Goal: Task Accomplishment & Management: Use online tool/utility

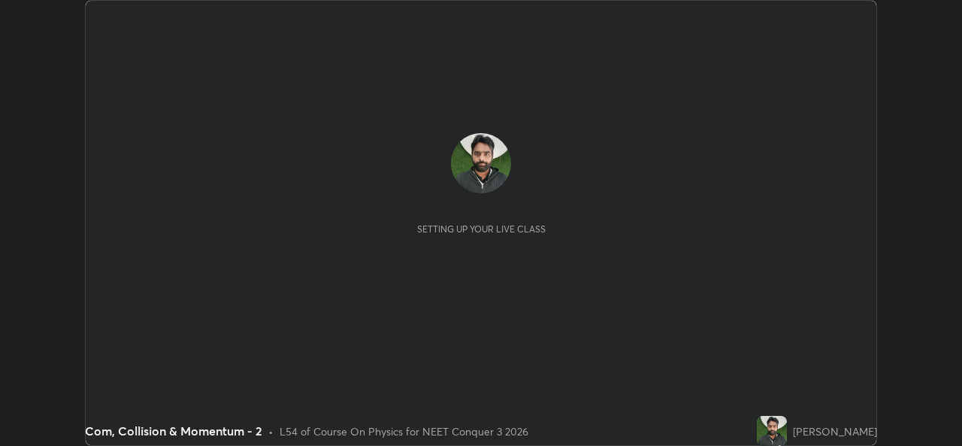
scroll to position [446, 961]
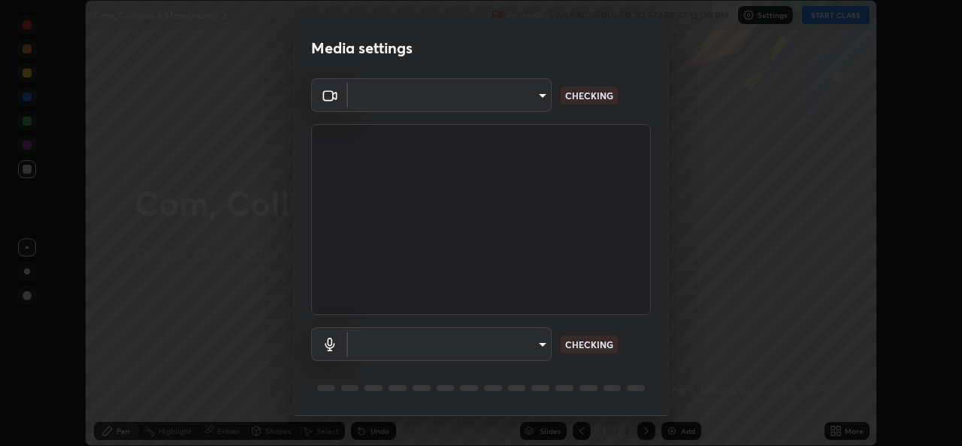
type input "9788daf0cbf52dd0d374ba9f0d4f11576c03820bc15fcf9a4a11f890b69d92bf"
type input "default"
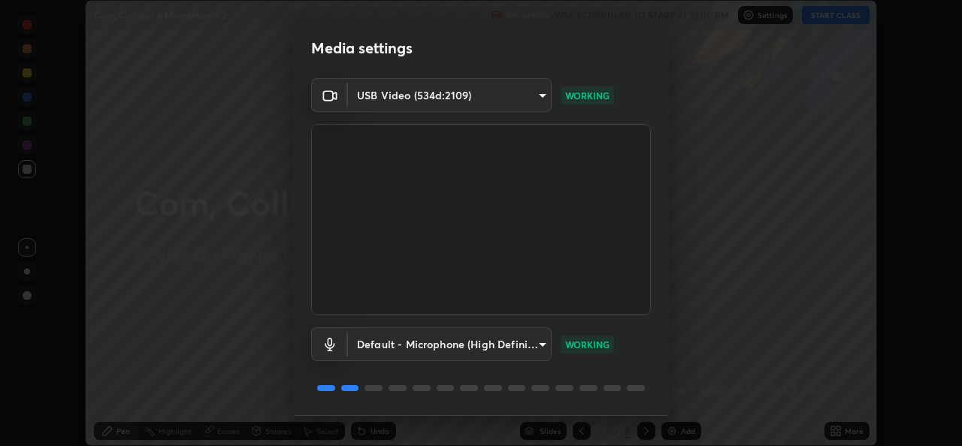
scroll to position [47, 0]
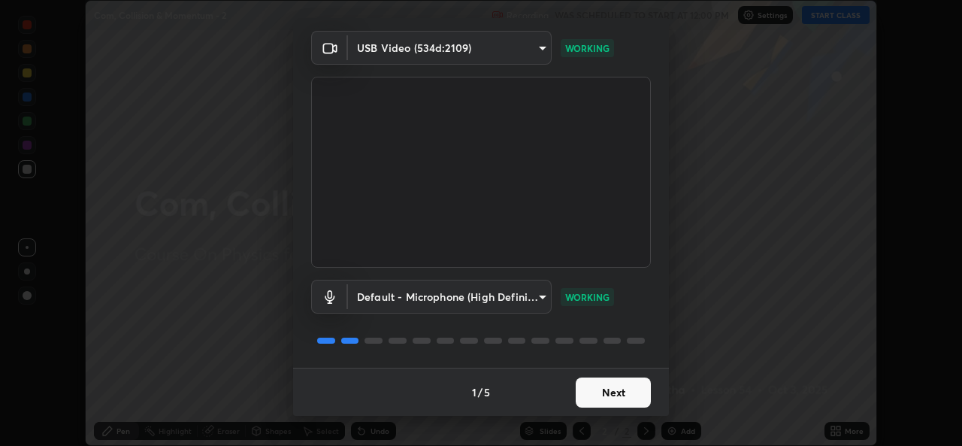
click at [613, 393] on button "Next" at bounding box center [613, 392] width 75 height 30
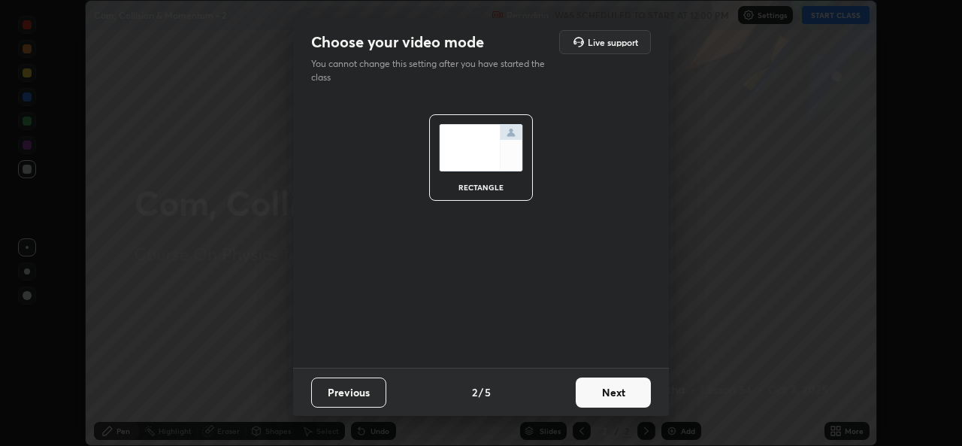
scroll to position [0, 0]
click at [612, 394] on button "Next" at bounding box center [613, 392] width 75 height 30
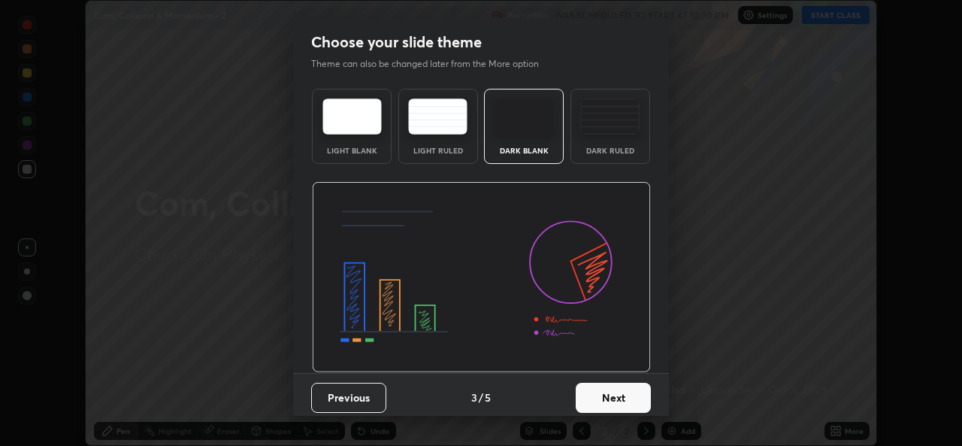
click at [611, 396] on button "Next" at bounding box center [613, 397] width 75 height 30
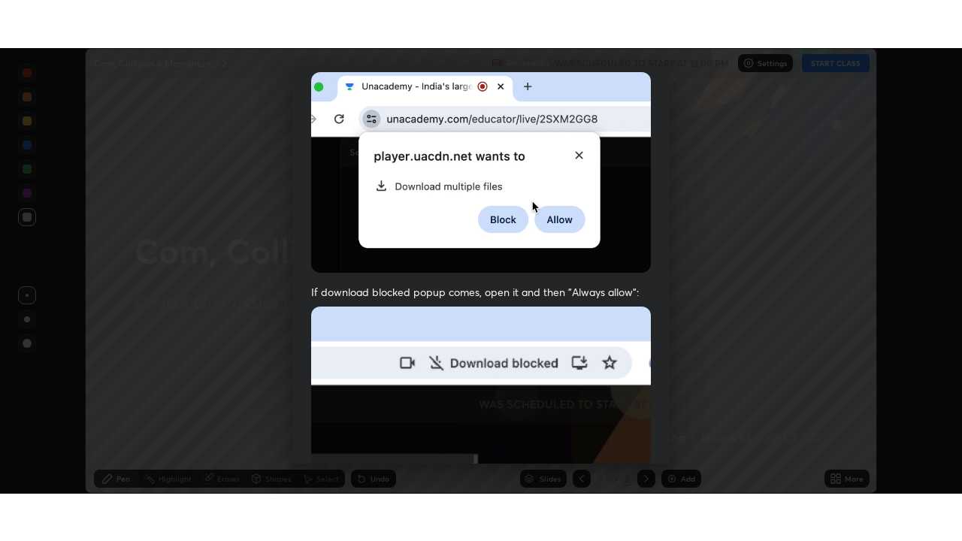
scroll to position [354, 0]
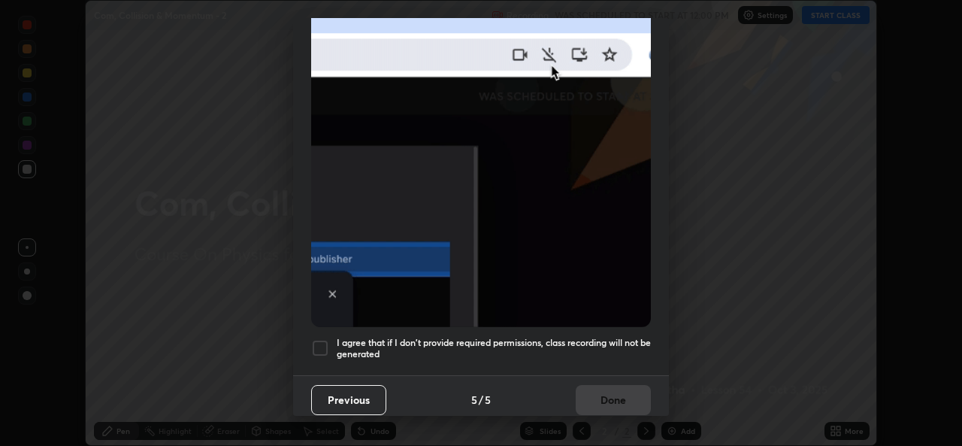
click at [614, 337] on h5 "I agree that if I don't provide required permissions, class recording will not …" at bounding box center [494, 348] width 314 height 23
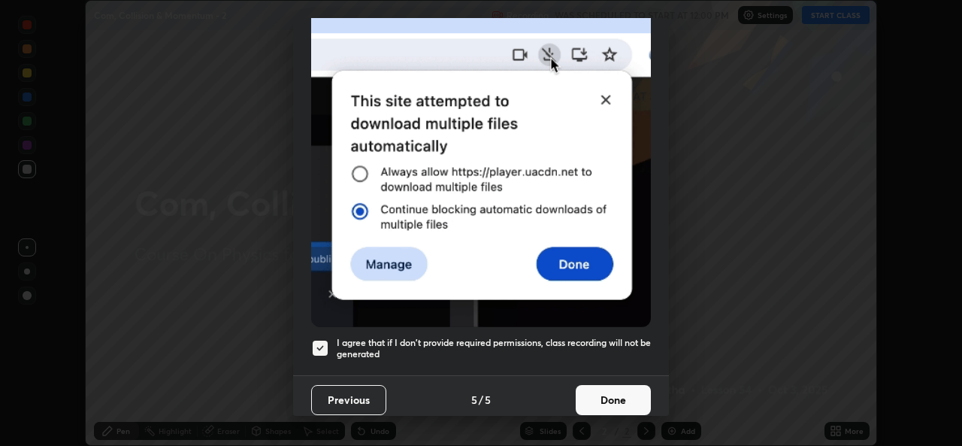
click at [613, 387] on button "Done" at bounding box center [613, 400] width 75 height 30
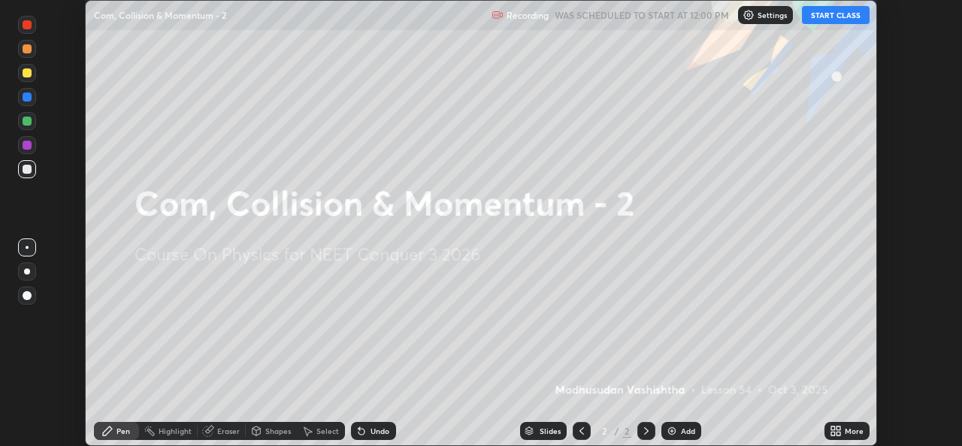
click at [843, 16] on button "START CLASS" at bounding box center [836, 15] width 68 height 18
click at [687, 429] on div "Add" at bounding box center [688, 431] width 14 height 8
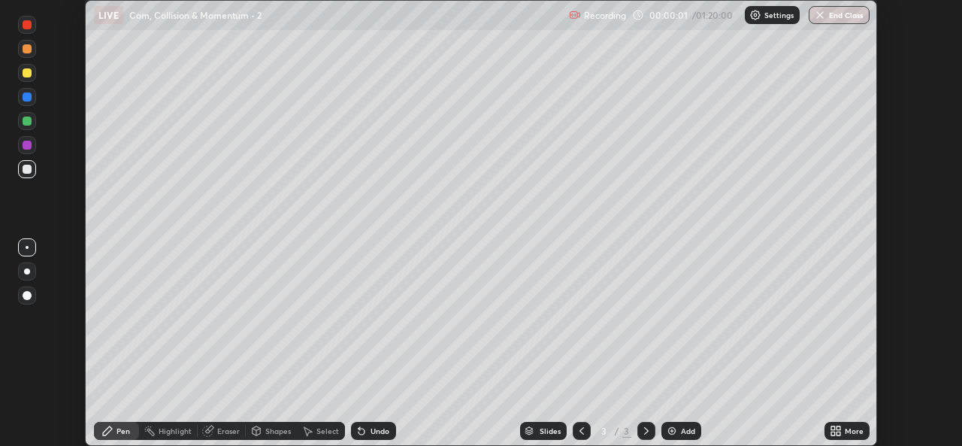
click at [839, 431] on icon at bounding box center [838, 433] width 4 height 4
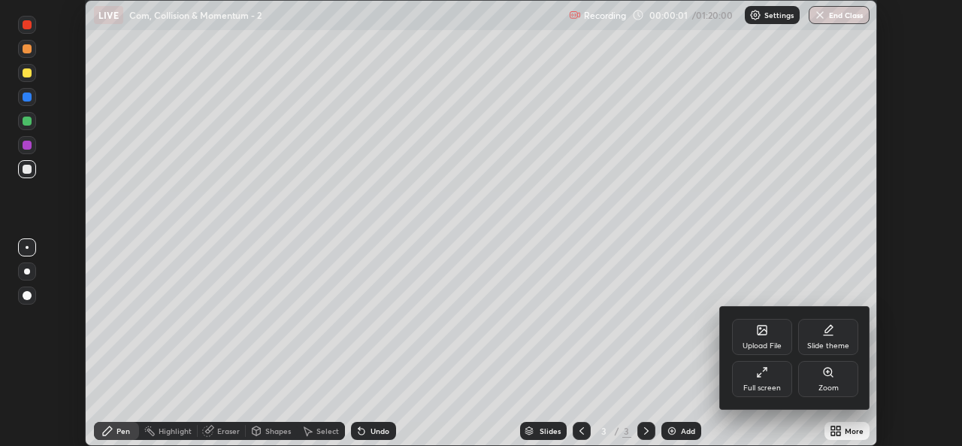
click at [756, 377] on icon at bounding box center [762, 372] width 12 height 12
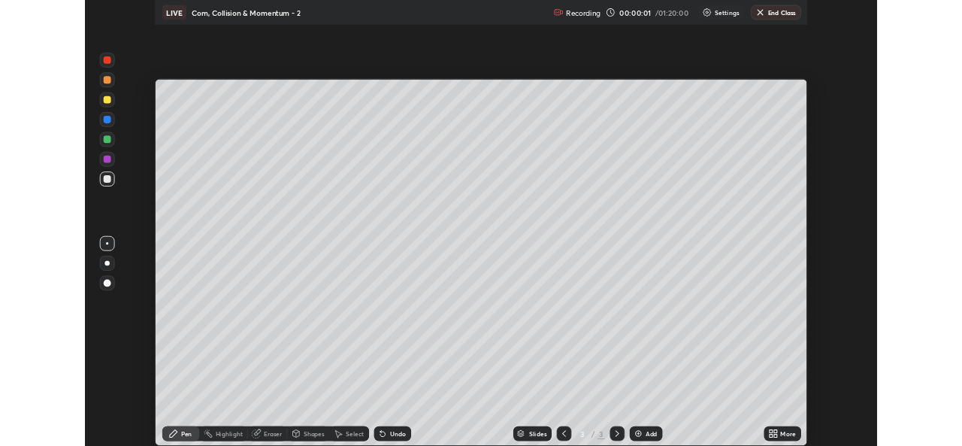
scroll to position [541, 962]
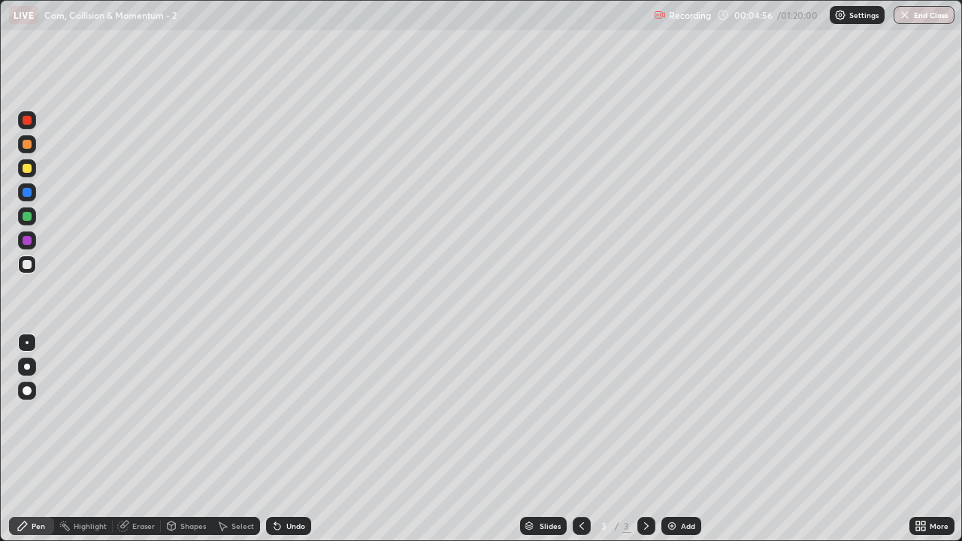
click at [141, 445] on div "Eraser" at bounding box center [143, 526] width 23 height 8
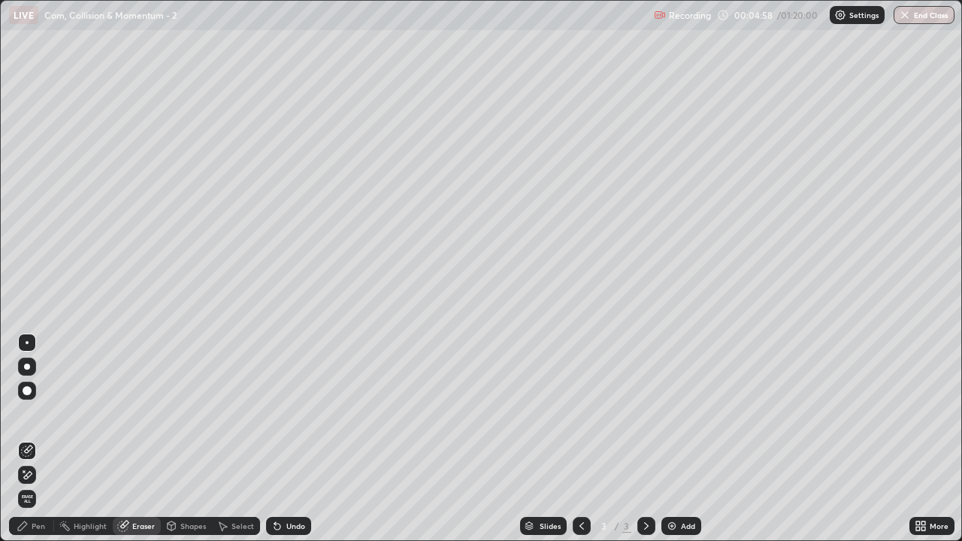
click at [34, 445] on div "Pen" at bounding box center [39, 526] width 14 height 8
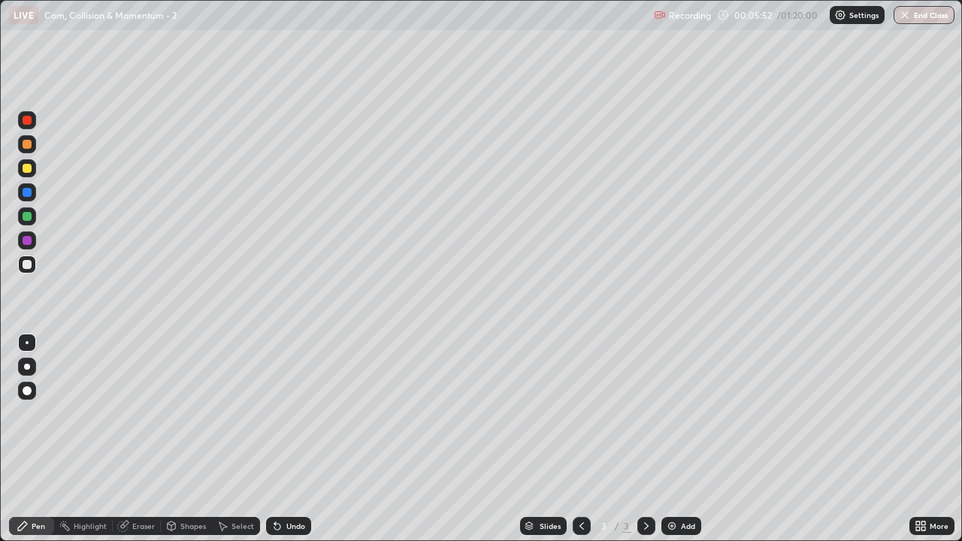
click at [148, 445] on div "Eraser" at bounding box center [143, 526] width 23 height 8
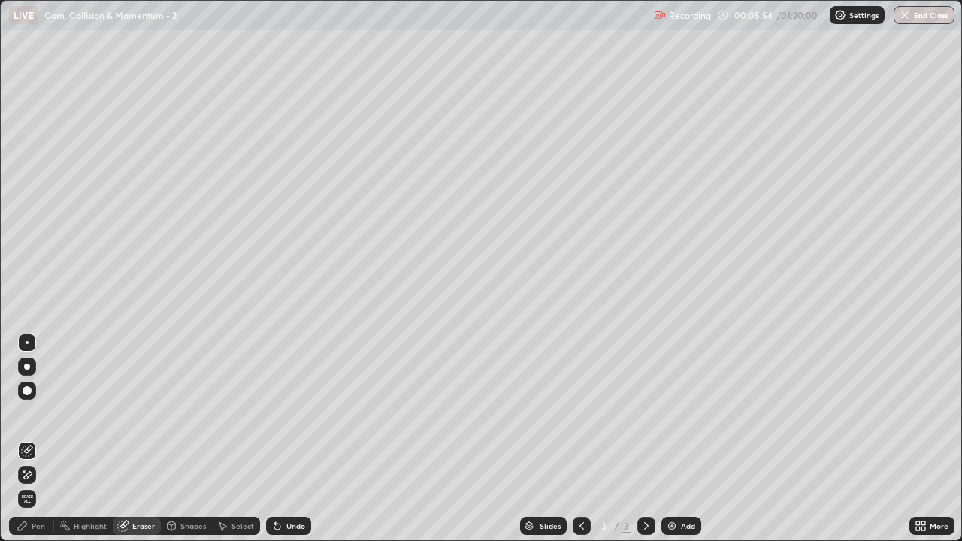
click at [39, 445] on div "Pen" at bounding box center [39, 526] width 14 height 8
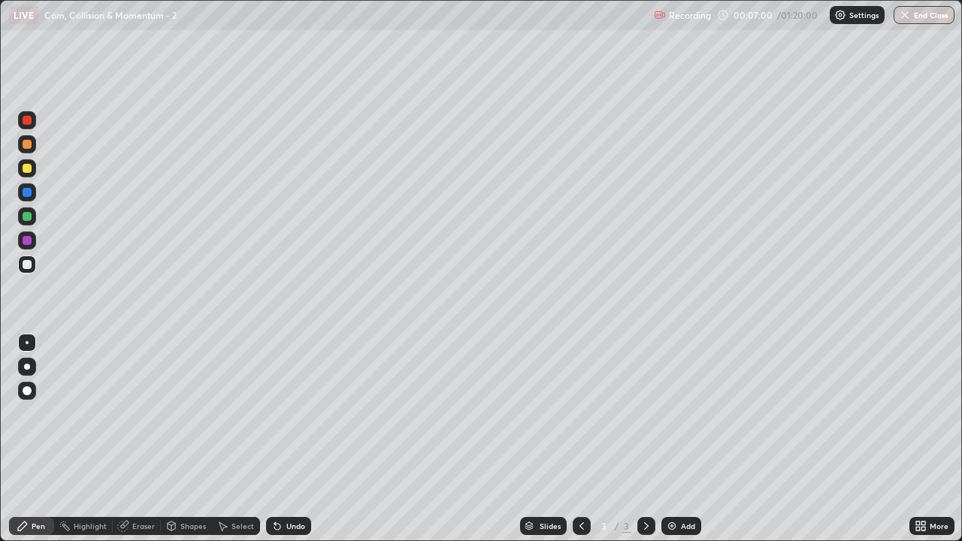
click at [687, 445] on div "Add" at bounding box center [688, 526] width 14 height 8
click at [841, 445] on div "Slides 4 / 4 Add" at bounding box center [610, 526] width 598 height 30
click at [849, 445] on div "Slides 4 / 4 Add" at bounding box center [610, 526] width 598 height 30
click at [843, 445] on div "Slides 4 / 4 Add" at bounding box center [610, 526] width 598 height 30
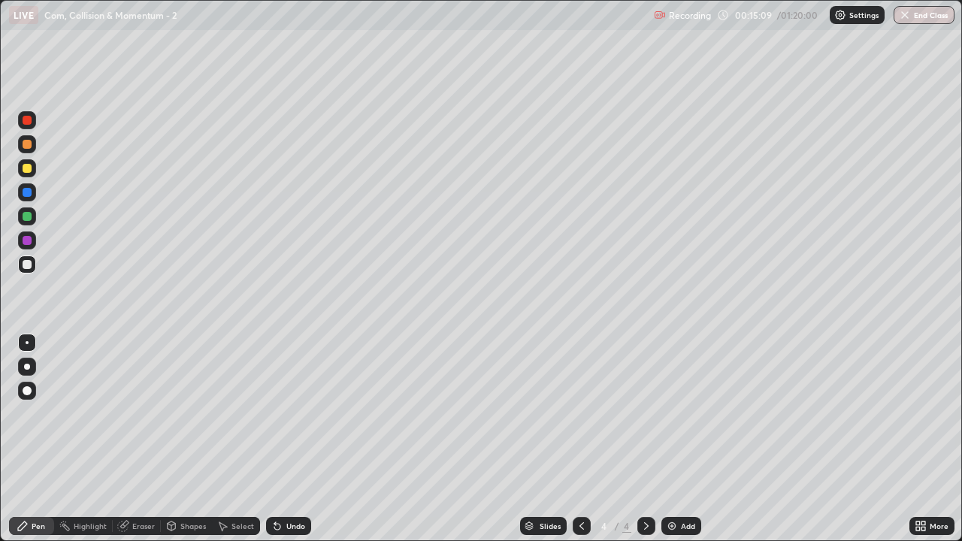
click at [847, 445] on div "Slides 4 / 4 Add" at bounding box center [610, 526] width 598 height 30
click at [144, 445] on div "Eraser" at bounding box center [143, 526] width 23 height 8
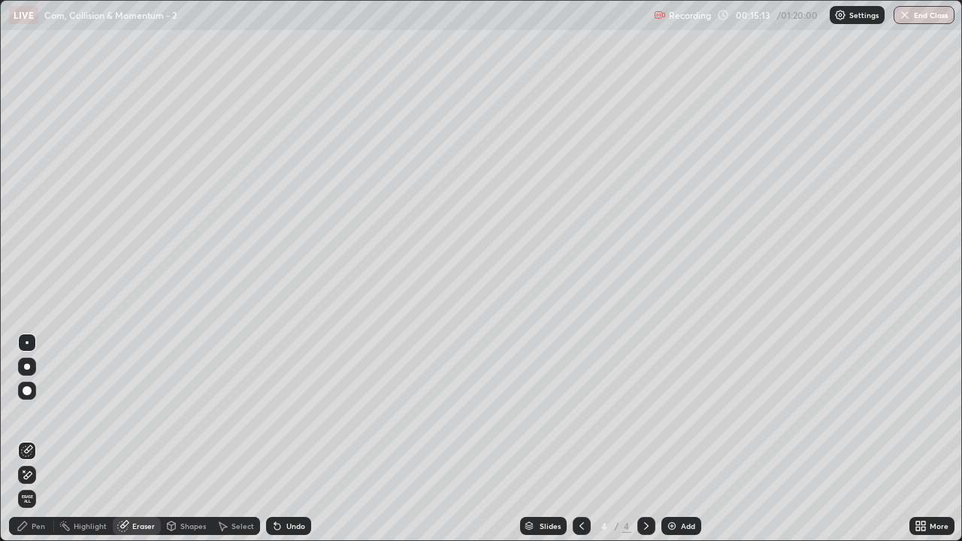
click at [39, 445] on div "Pen" at bounding box center [39, 526] width 14 height 8
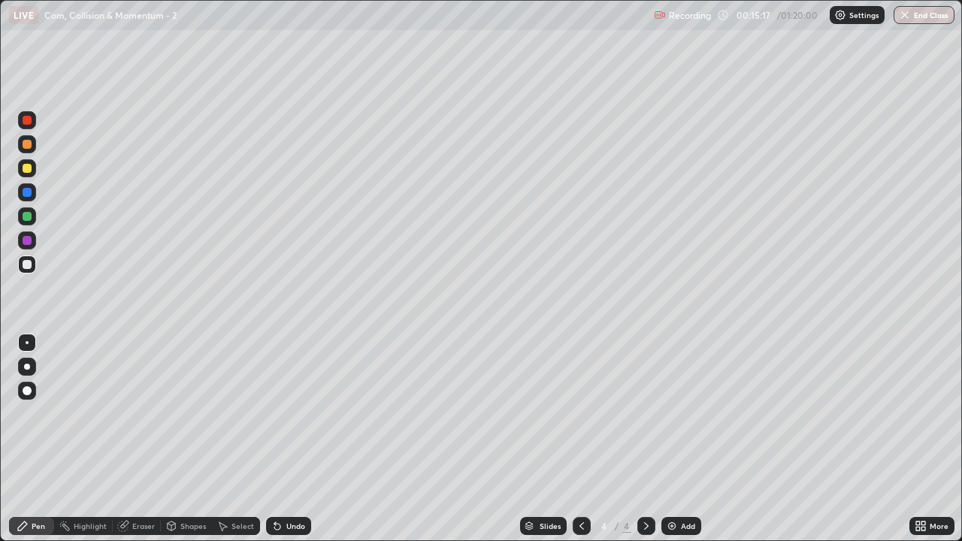
click at [878, 445] on div "Slides 4 / 4 Add" at bounding box center [610, 526] width 598 height 30
click at [675, 445] on img at bounding box center [672, 526] width 12 height 12
click at [674, 445] on img at bounding box center [672, 526] width 12 height 12
click at [580, 445] on icon at bounding box center [582, 526] width 12 height 12
click at [582, 445] on div at bounding box center [582, 526] width 18 height 18
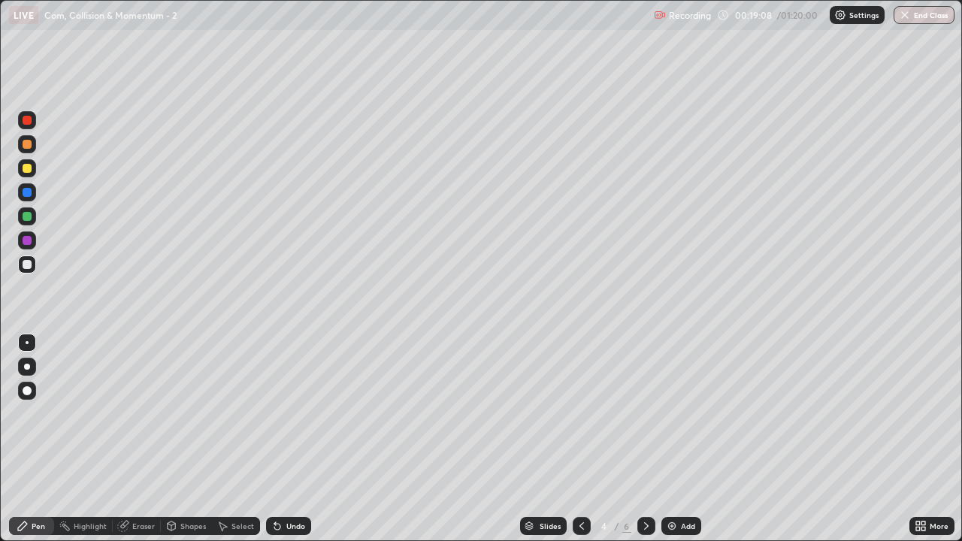
click at [645, 445] on icon at bounding box center [646, 526] width 12 height 12
click at [578, 445] on div at bounding box center [582, 526] width 18 height 18
click at [645, 445] on icon at bounding box center [646, 526] width 12 height 12
click at [573, 445] on div at bounding box center [582, 526] width 18 height 18
click at [651, 445] on icon at bounding box center [646, 526] width 12 height 12
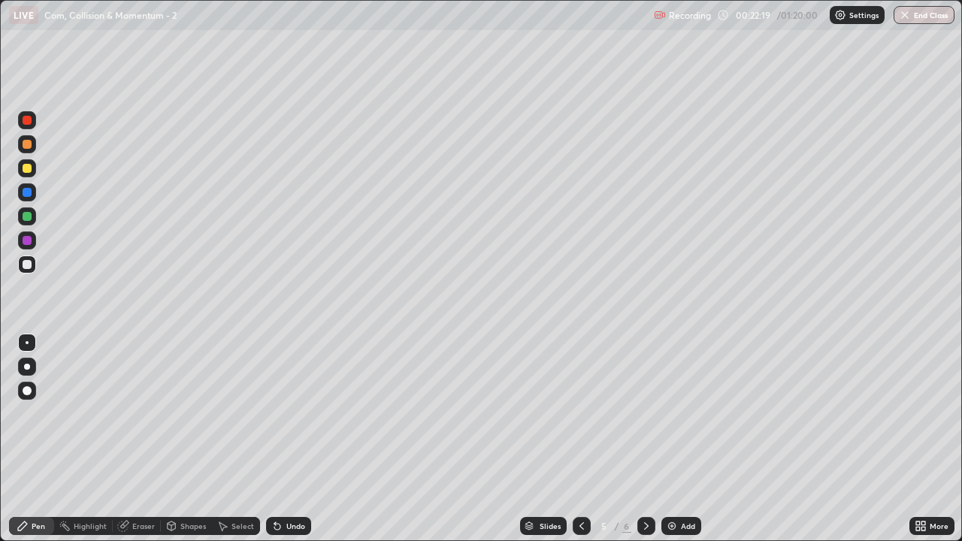
click at [582, 445] on icon at bounding box center [582, 526] width 12 height 12
click at [645, 445] on icon at bounding box center [646, 526] width 5 height 8
click at [151, 445] on div "Eraser" at bounding box center [143, 526] width 23 height 8
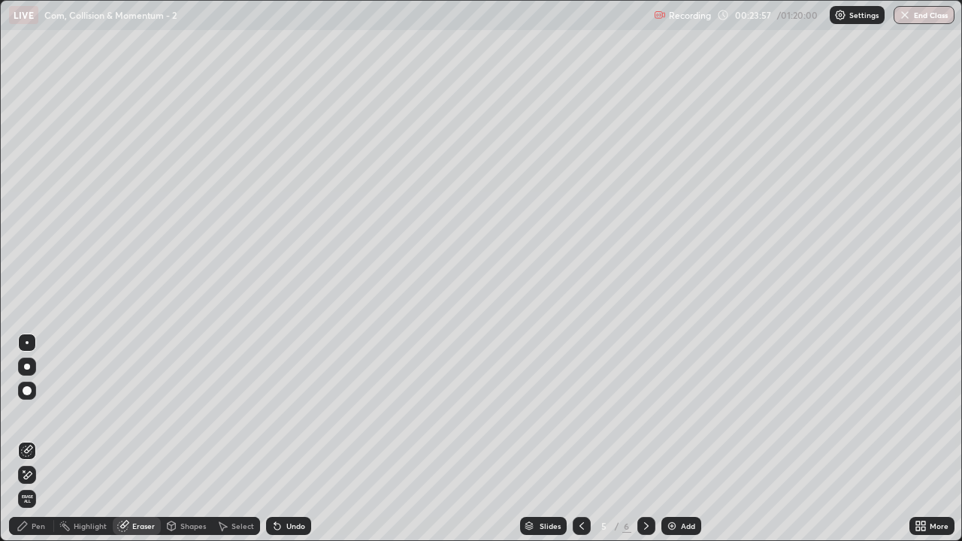
click at [40, 445] on div "Pen" at bounding box center [39, 526] width 14 height 8
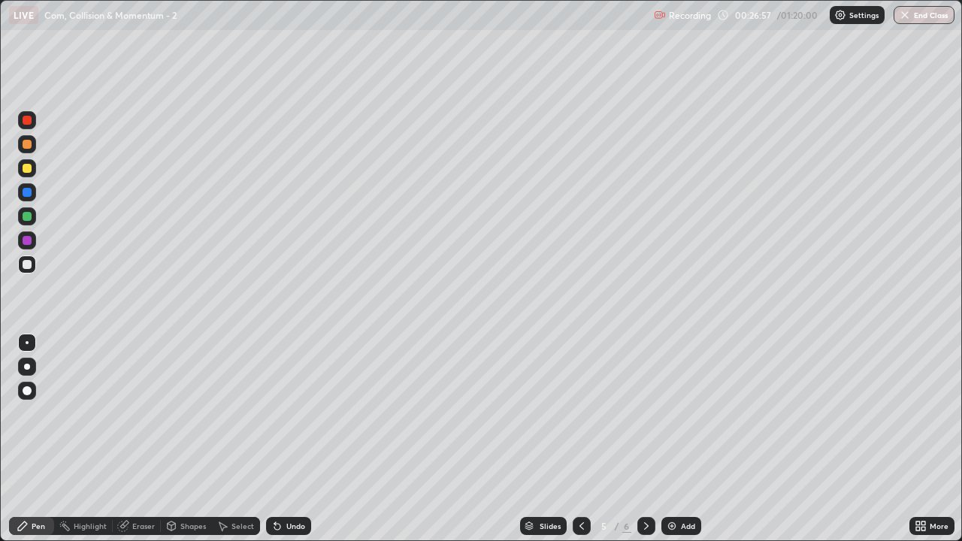
click at [153, 445] on div "Eraser" at bounding box center [143, 526] width 23 height 8
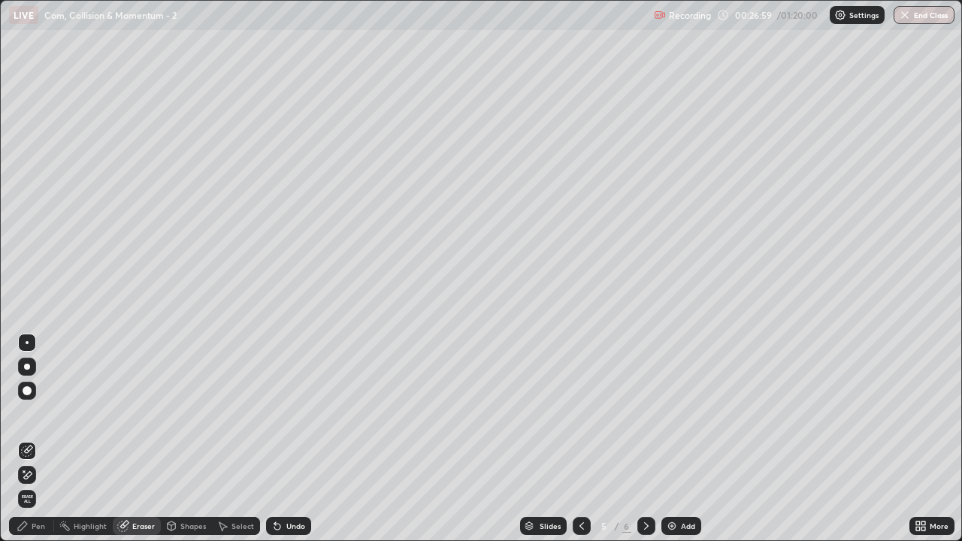
click at [32, 445] on div "Pen" at bounding box center [39, 526] width 14 height 8
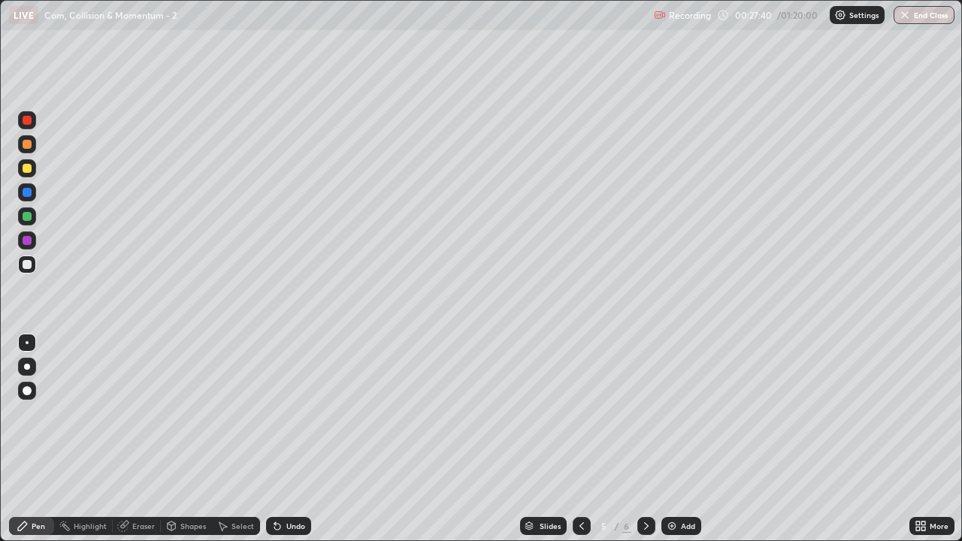
click at [190, 445] on div "Shapes" at bounding box center [193, 526] width 26 height 8
click at [41, 445] on div "Pen" at bounding box center [39, 526] width 14 height 8
click at [143, 445] on div "Eraser" at bounding box center [143, 526] width 23 height 8
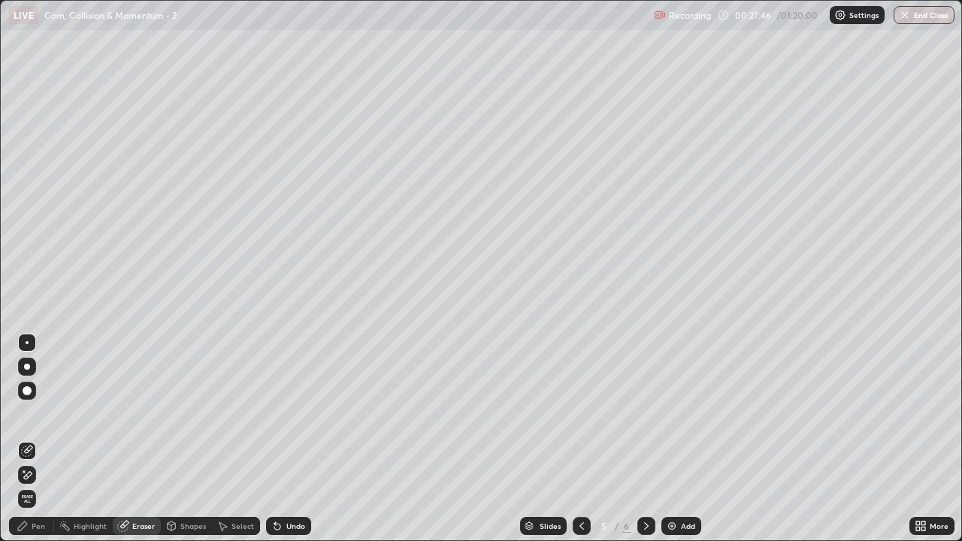
click at [32, 445] on div "Pen" at bounding box center [39, 526] width 14 height 8
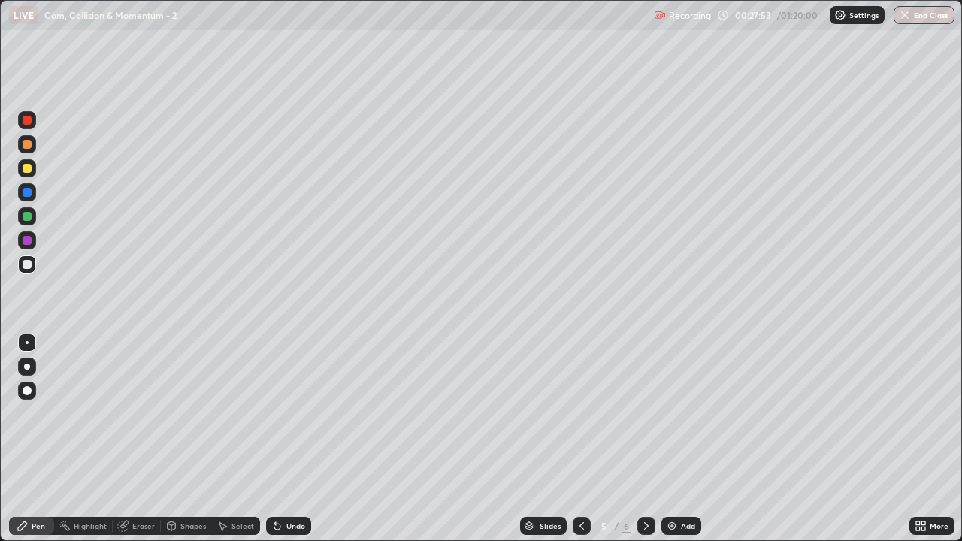
click at [48, 445] on div "Pen" at bounding box center [31, 526] width 45 height 18
click at [645, 445] on icon at bounding box center [646, 526] width 12 height 12
click at [580, 445] on icon at bounding box center [582, 526] width 12 height 12
click at [645, 445] on icon at bounding box center [646, 526] width 12 height 12
click at [682, 445] on div "Add" at bounding box center [681, 526] width 40 height 18
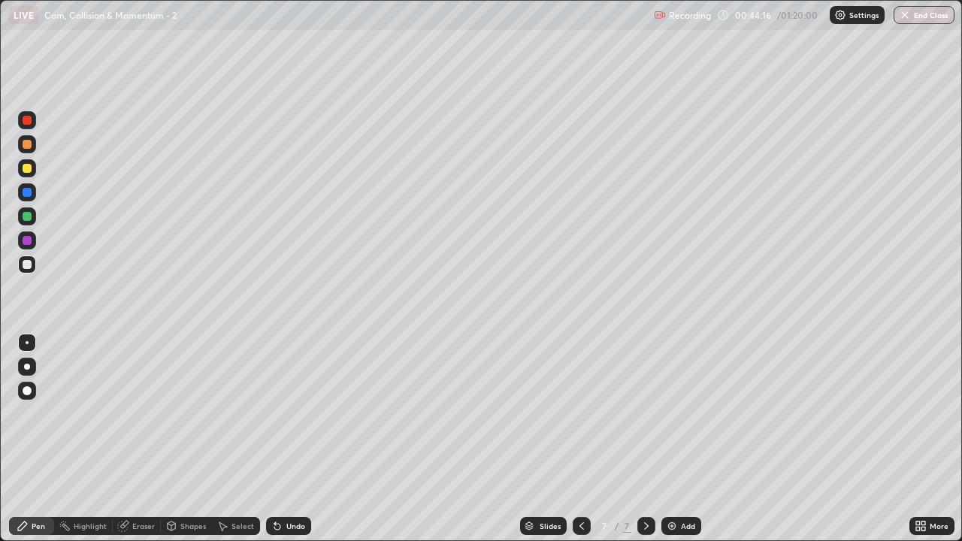
click at [575, 445] on div at bounding box center [582, 526] width 18 height 18
click at [582, 445] on div at bounding box center [582, 526] width 18 height 18
click at [651, 445] on div at bounding box center [646, 526] width 18 height 18
click at [645, 445] on icon at bounding box center [646, 526] width 12 height 12
click at [678, 445] on div "Add" at bounding box center [681, 526] width 40 height 18
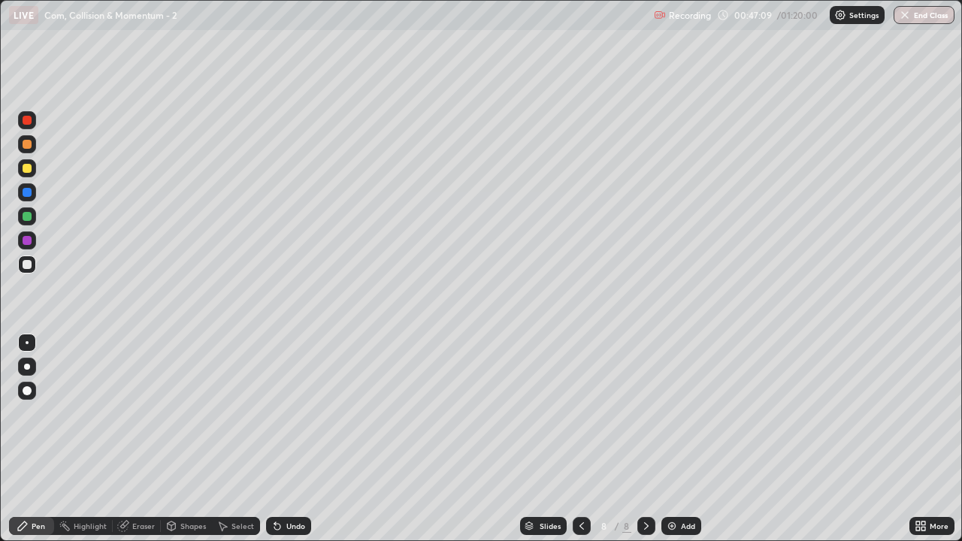
click at [150, 445] on div "Eraser" at bounding box center [143, 526] width 23 height 8
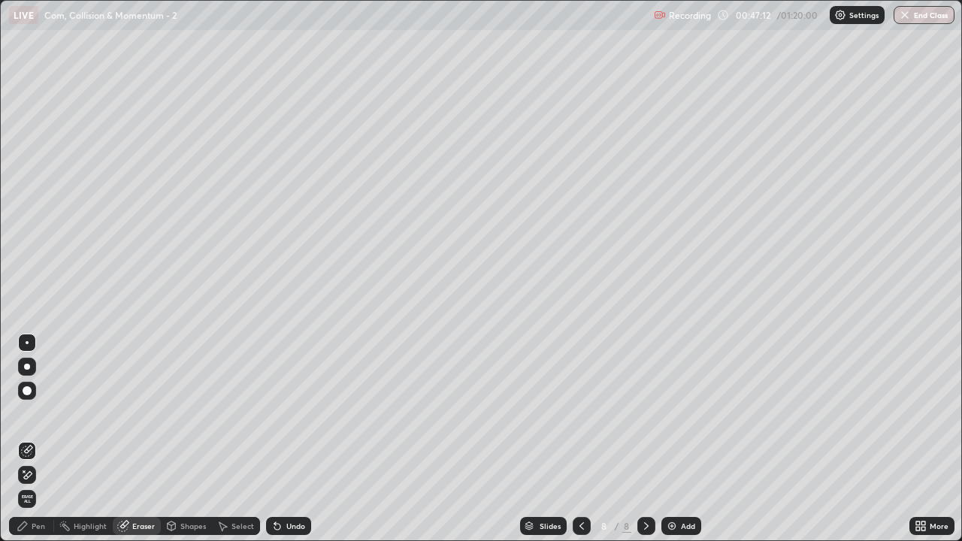
click at [33, 445] on div "Pen" at bounding box center [39, 526] width 14 height 8
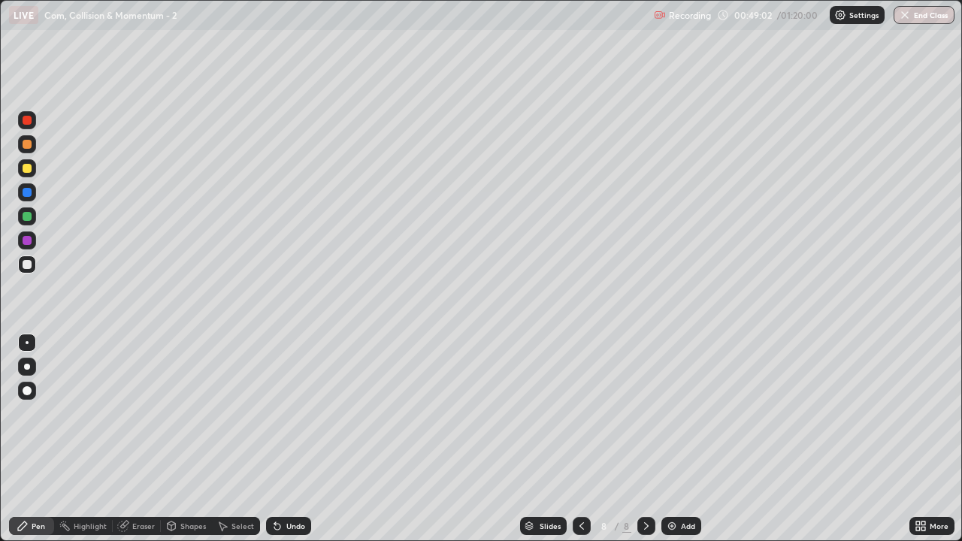
click at [675, 445] on img at bounding box center [672, 526] width 12 height 12
click at [685, 445] on div "Add" at bounding box center [688, 526] width 14 height 8
click at [142, 445] on div "Eraser" at bounding box center [143, 526] width 23 height 8
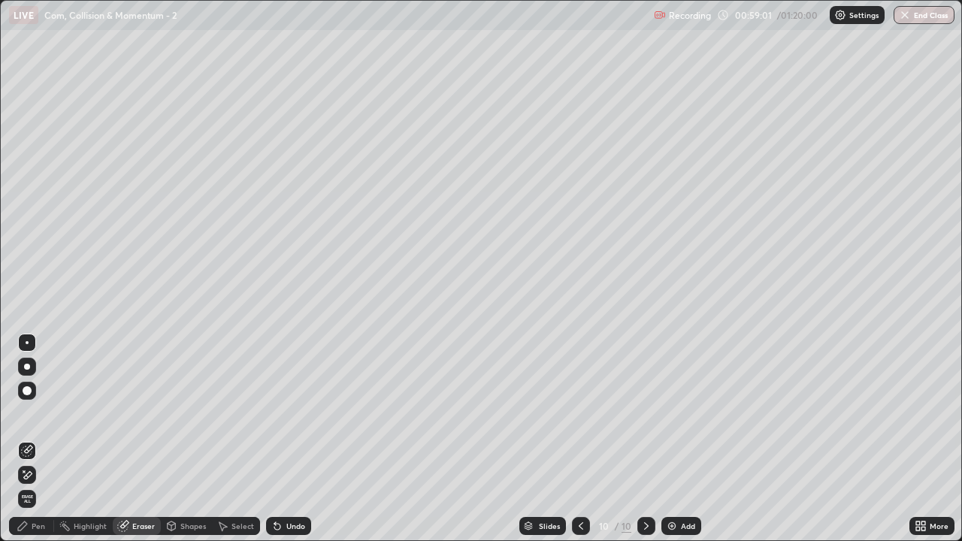
click at [138, 445] on div "Eraser" at bounding box center [143, 526] width 23 height 8
click at [33, 445] on div "Pen" at bounding box center [39, 526] width 14 height 8
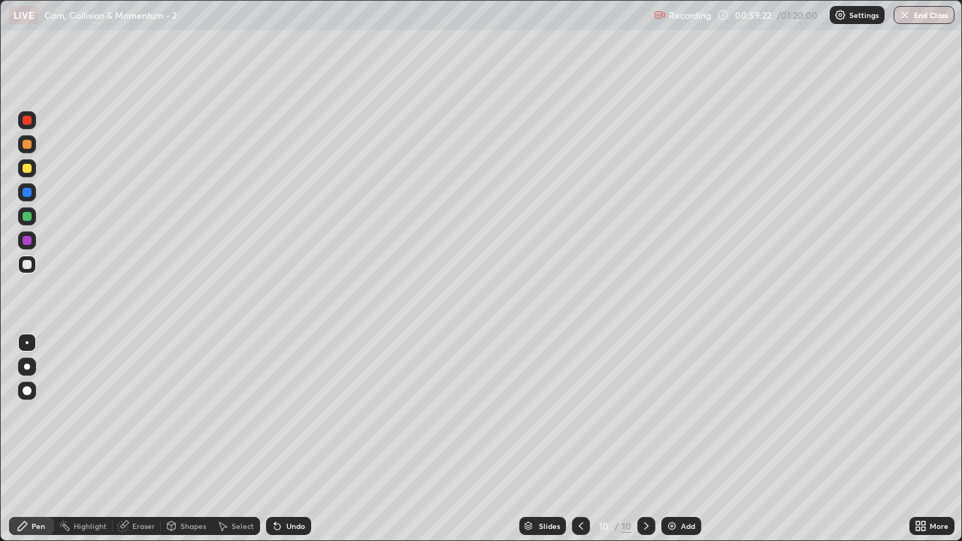
click at [681, 445] on div "Add" at bounding box center [681, 526] width 40 height 18
click at [393, 445] on div "Slides 11 / 11 Add" at bounding box center [610, 526] width 598 height 30
click at [143, 445] on div "Eraser" at bounding box center [143, 526] width 23 height 8
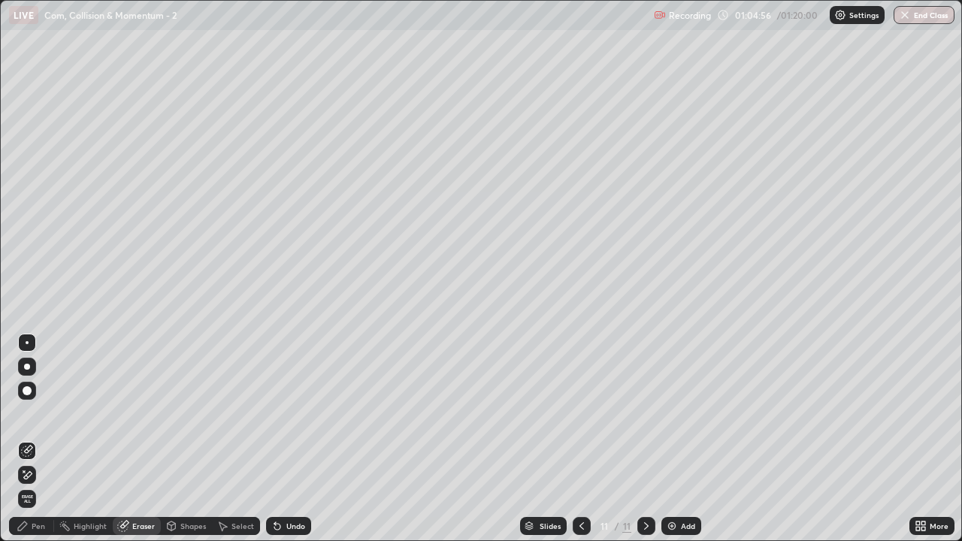
click at [35, 445] on div "Pen" at bounding box center [39, 526] width 14 height 8
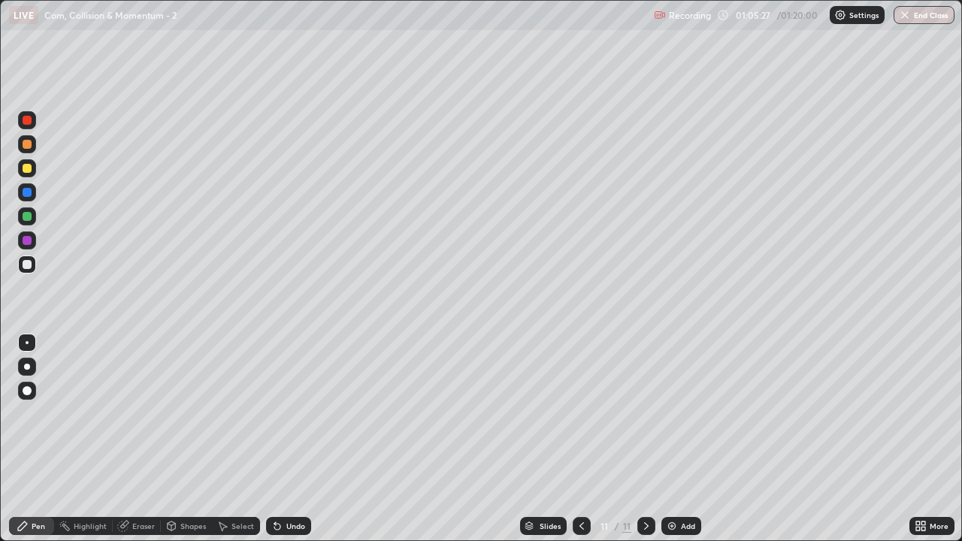
click at [144, 445] on div "Eraser" at bounding box center [143, 526] width 23 height 8
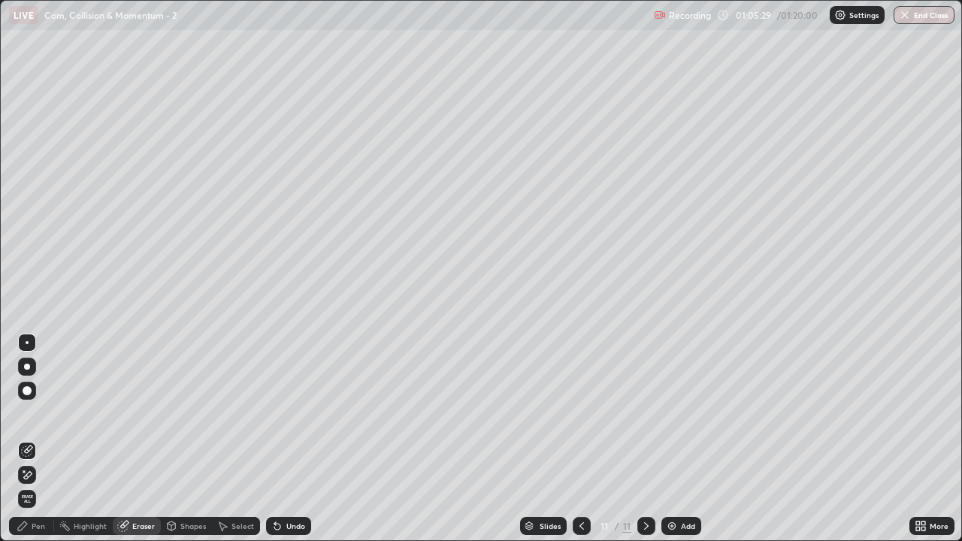
click at [43, 445] on div "Pen" at bounding box center [39, 526] width 14 height 8
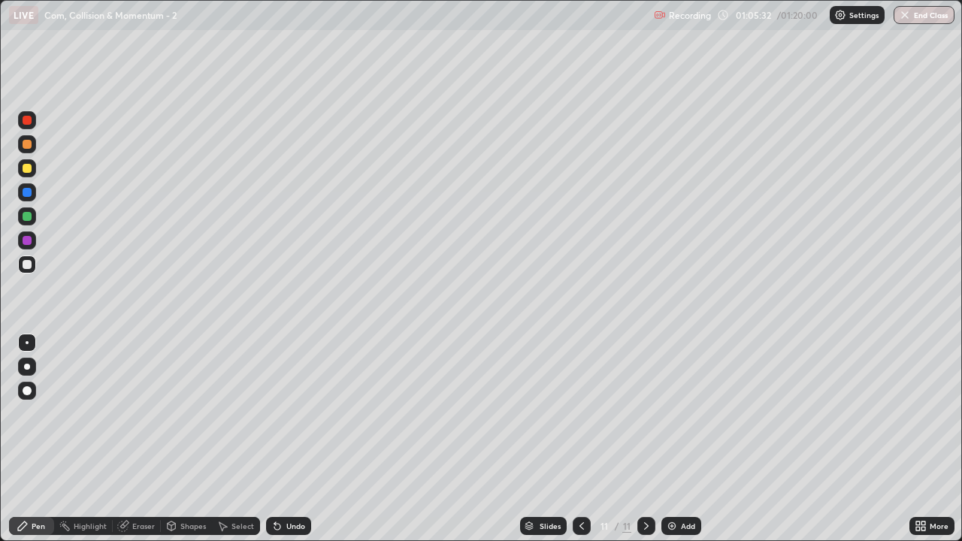
click at [675, 445] on img at bounding box center [672, 526] width 12 height 12
click at [580, 445] on icon at bounding box center [582, 526] width 12 height 12
click at [652, 445] on div at bounding box center [646, 526] width 18 height 18
click at [927, 14] on button "End Class" at bounding box center [923, 15] width 61 height 18
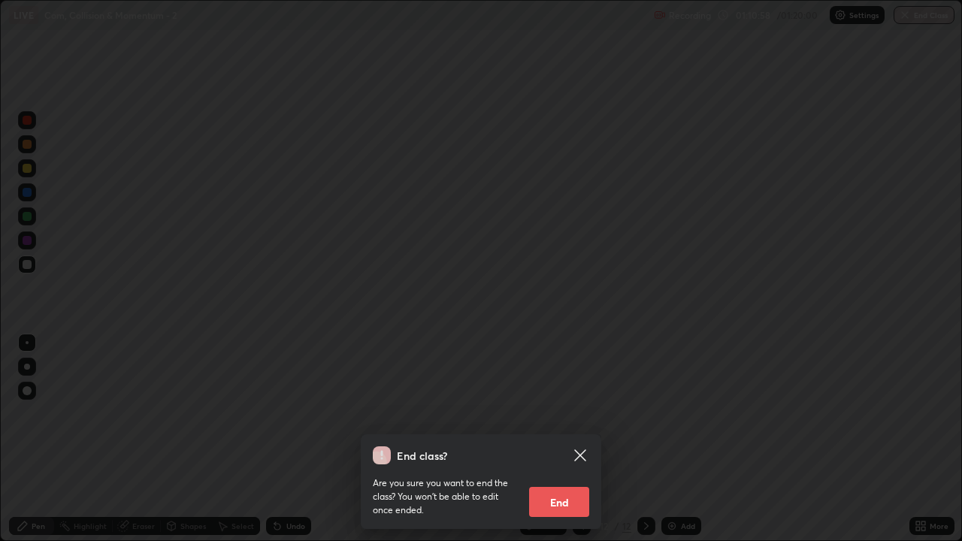
click at [567, 445] on button "End" at bounding box center [559, 502] width 60 height 30
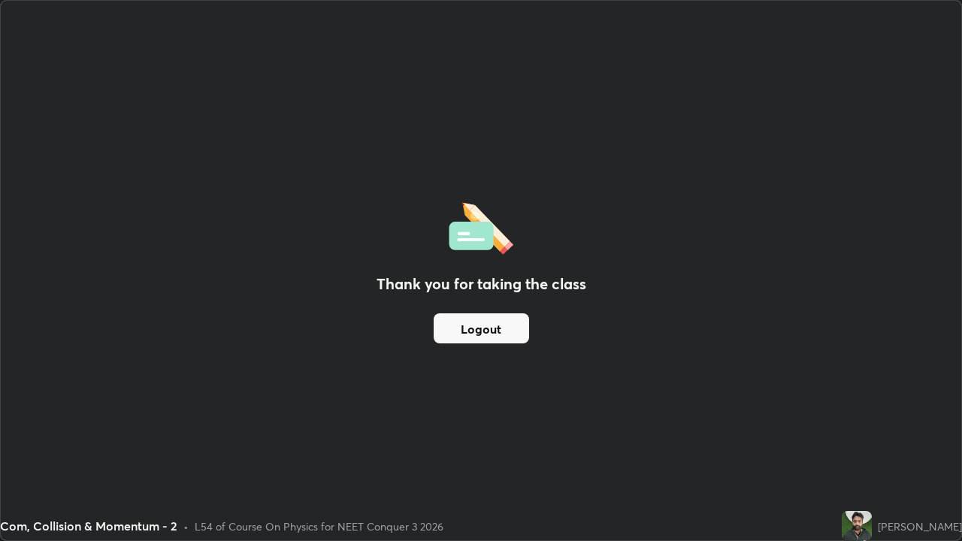
click at [470, 334] on button "Logout" at bounding box center [481, 328] width 95 height 30
click at [478, 327] on button "Logout" at bounding box center [481, 328] width 95 height 30
click at [481, 330] on button "Logout" at bounding box center [481, 328] width 95 height 30
click at [484, 328] on button "Logout" at bounding box center [481, 328] width 95 height 30
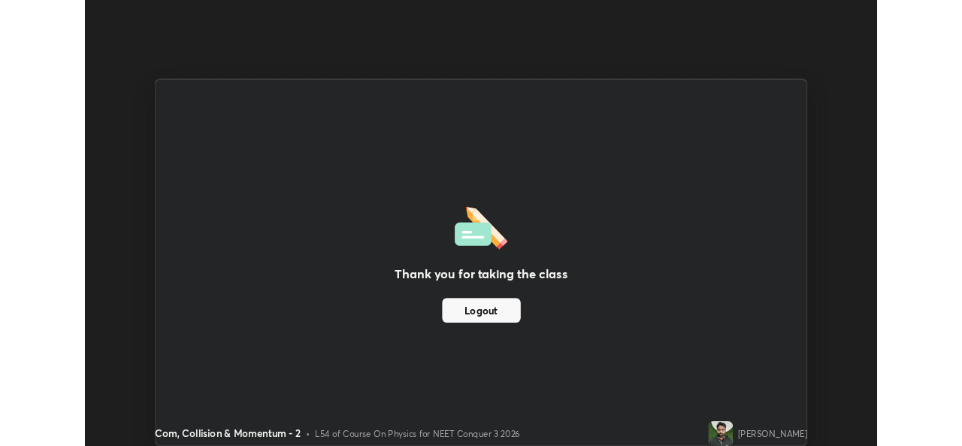
scroll to position [74689, 74173]
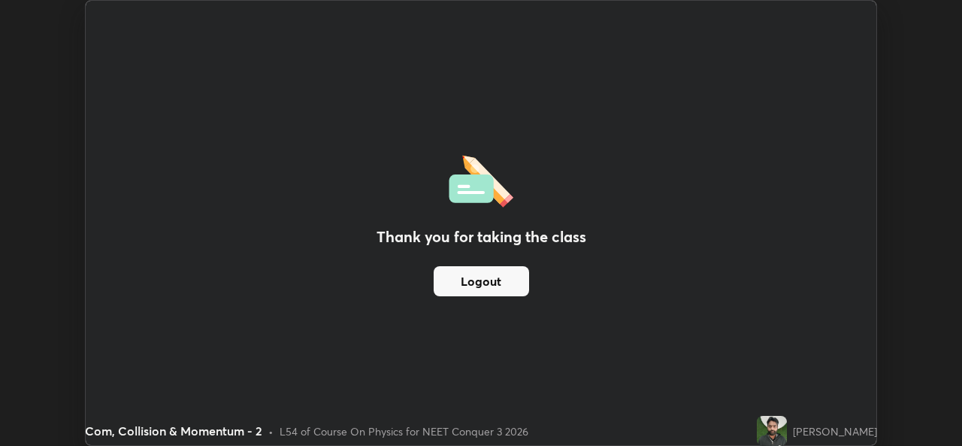
click at [487, 282] on button "Logout" at bounding box center [481, 281] width 95 height 30
click at [480, 276] on button "Logout" at bounding box center [481, 281] width 95 height 30
click at [477, 273] on button "Logout" at bounding box center [481, 281] width 95 height 30
click at [467, 270] on button "Logout" at bounding box center [481, 281] width 95 height 30
click at [464, 267] on button "Logout" at bounding box center [481, 281] width 95 height 30
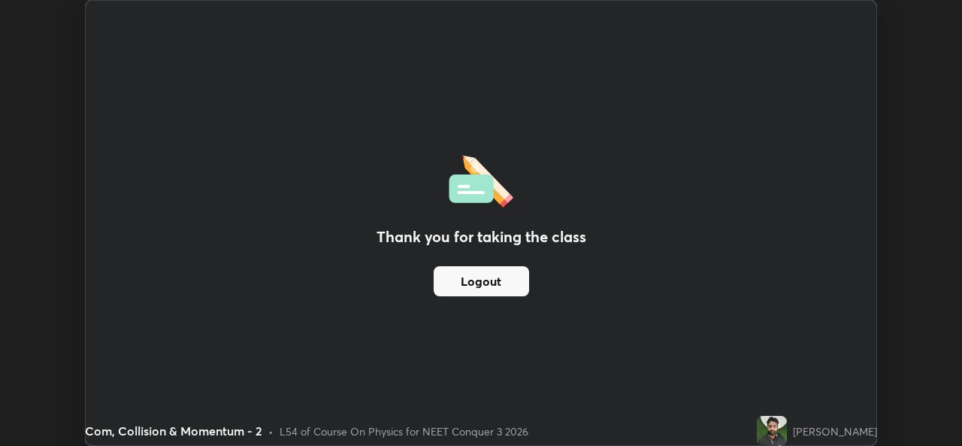
click at [467, 268] on button "Logout" at bounding box center [481, 281] width 95 height 30
click at [465, 267] on button "Logout" at bounding box center [481, 281] width 95 height 30
click at [464, 268] on button "Logout" at bounding box center [481, 281] width 95 height 30
click at [463, 268] on button "Logout" at bounding box center [481, 281] width 95 height 30
click at [461, 268] on button "Logout" at bounding box center [481, 281] width 95 height 30
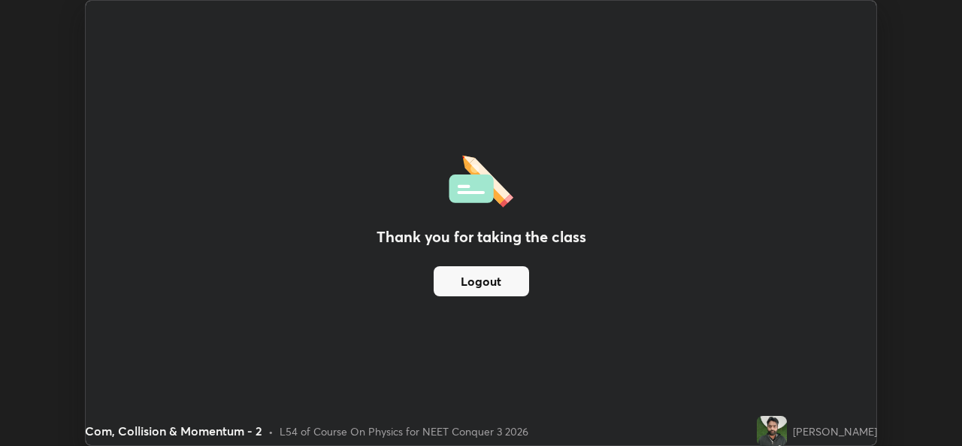
click at [460, 273] on button "Logout" at bounding box center [481, 281] width 95 height 30
click at [458, 274] on button "Logout" at bounding box center [481, 281] width 95 height 30
click at [456, 276] on button "Logout" at bounding box center [481, 281] width 95 height 30
click at [458, 277] on button "Logout" at bounding box center [481, 281] width 95 height 30
click at [476, 289] on button "Logout" at bounding box center [481, 281] width 95 height 30
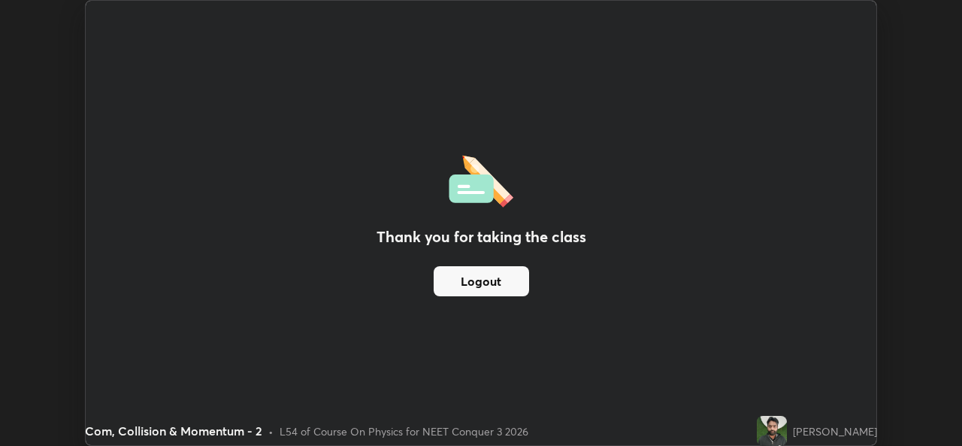
click at [473, 286] on button "Logout" at bounding box center [481, 281] width 95 height 30
click at [471, 286] on button "Logout" at bounding box center [481, 281] width 95 height 30
click at [464, 287] on button "Logout" at bounding box center [481, 281] width 95 height 30
click at [459, 285] on button "Logout" at bounding box center [481, 281] width 95 height 30
click at [464, 285] on button "Logout" at bounding box center [481, 281] width 95 height 30
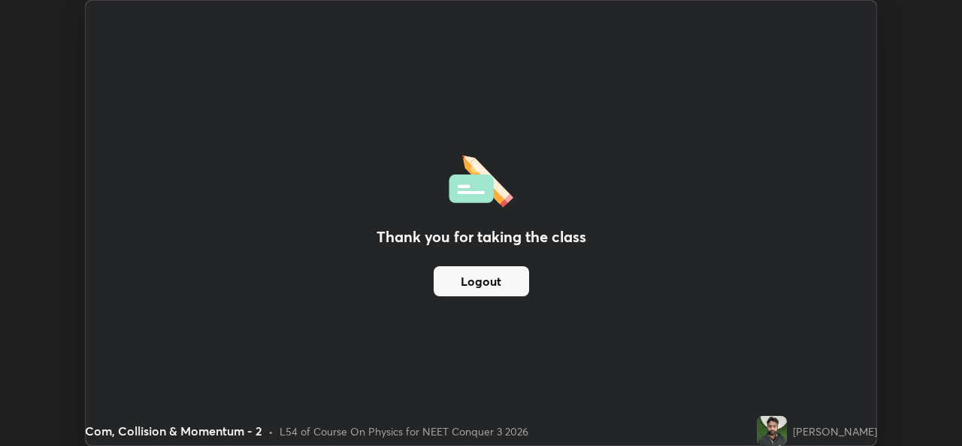
click at [467, 285] on button "Logout" at bounding box center [481, 281] width 95 height 30
click at [458, 279] on button "Logout" at bounding box center [481, 281] width 95 height 30
click at [464, 286] on button "Logout" at bounding box center [481, 281] width 95 height 30
click at [465, 285] on button "Logout" at bounding box center [481, 281] width 95 height 30
click at [473, 284] on button "Logout" at bounding box center [481, 281] width 95 height 30
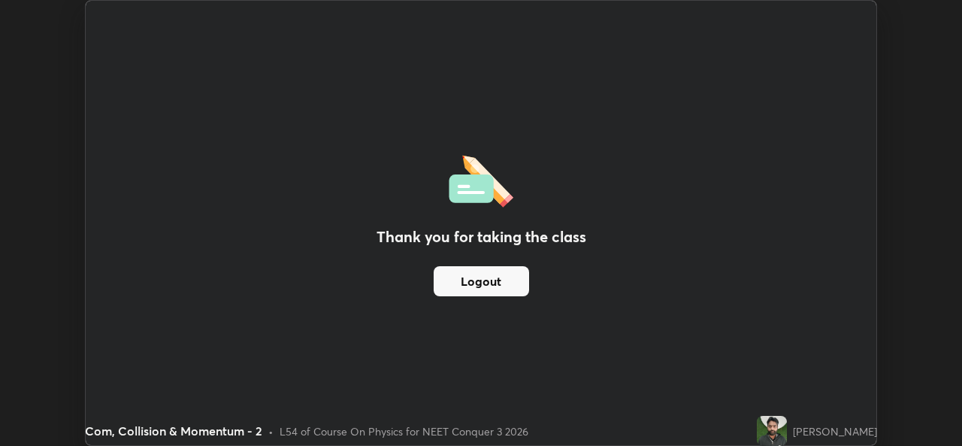
click at [353, 261] on div "Thank you for taking the class Logout" at bounding box center [481, 223] width 790 height 444
click at [351, 264] on div "Thank you for taking the class Logout" at bounding box center [481, 223] width 790 height 444
